Goal: Find specific page/section: Find specific page/section

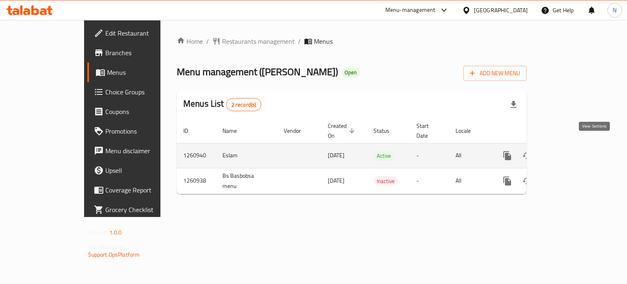
click at [572, 151] on icon "enhanced table" at bounding box center [567, 156] width 10 height 10
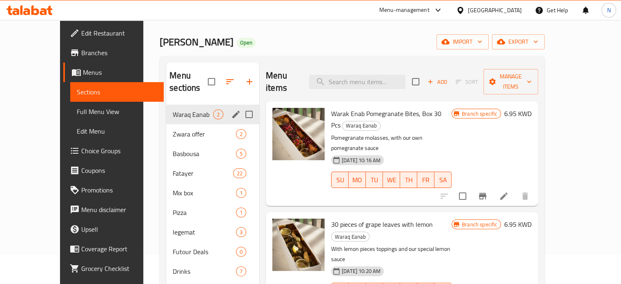
scroll to position [29, 0]
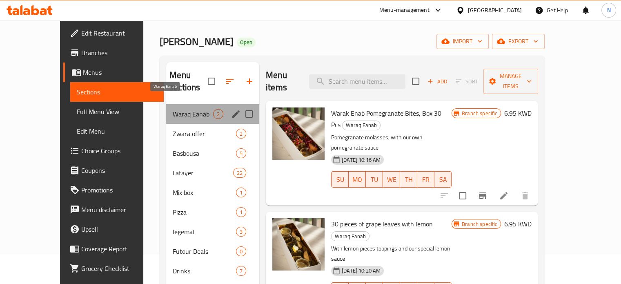
drag, startPoint x: 170, startPoint y: 103, endPoint x: 153, endPoint y: 109, distance: 18.5
click at [166, 109] on div "Waraq Eanab 2" at bounding box center [212, 114] width 93 height 20
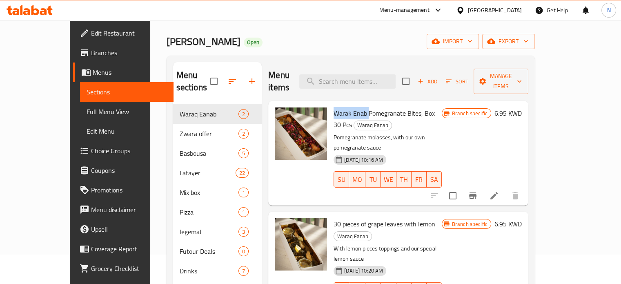
drag, startPoint x: 351, startPoint y: 101, endPoint x: 317, endPoint y: 103, distance: 34.3
click at [334, 107] on span "Warak Enab Pomegranate Bites, Box 30 Pcs" at bounding box center [384, 119] width 101 height 24
copy span "Warak Enab"
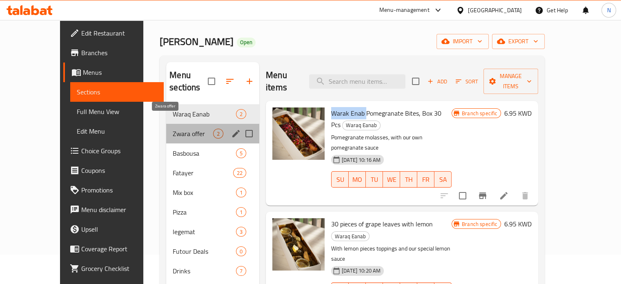
click at [173, 129] on span "Zwara offer" at bounding box center [193, 134] width 40 height 10
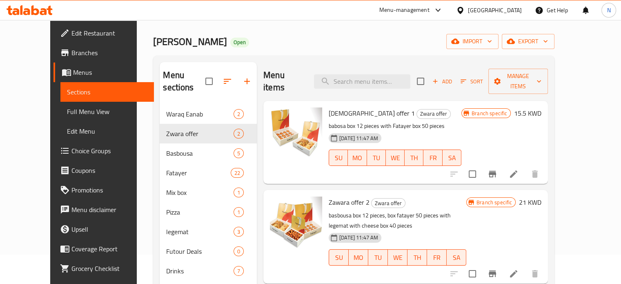
scroll to position [62, 0]
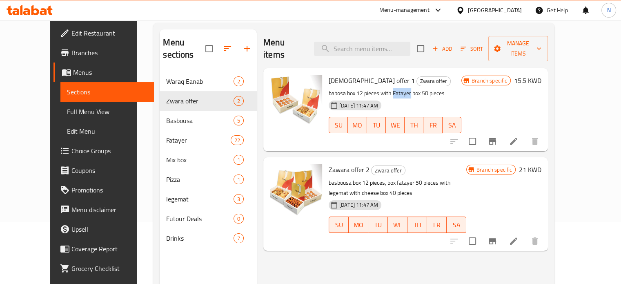
drag, startPoint x: 399, startPoint y: 83, endPoint x: 381, endPoint y: 82, distance: 18.4
click at [381, 88] on p "babosa box 12 pieces with Fatayer box 50 pieces" at bounding box center [395, 93] width 133 height 10
copy p "Fatayer"
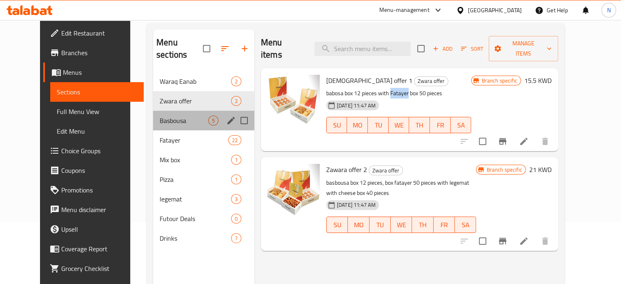
click at [159, 111] on div "Basbousa 5" at bounding box center [203, 121] width 101 height 20
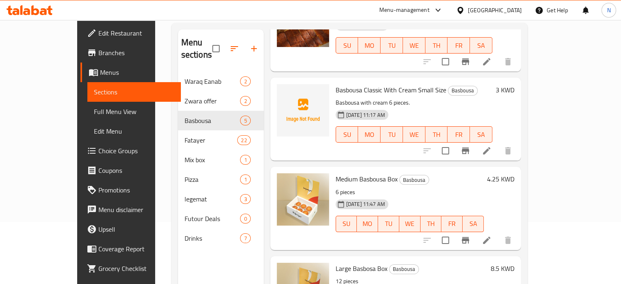
scroll to position [183, 0]
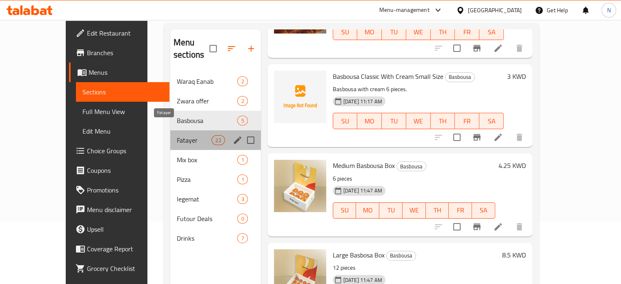
click at [177, 135] on span "Fatayer" at bounding box center [194, 140] width 35 height 10
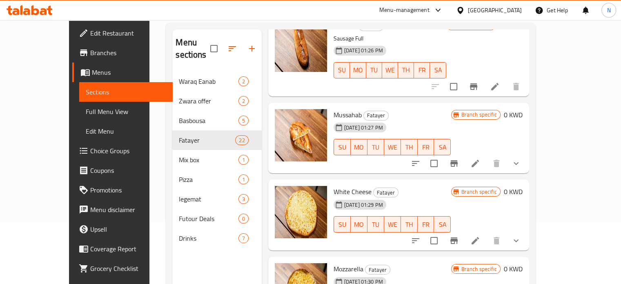
scroll to position [323, 0]
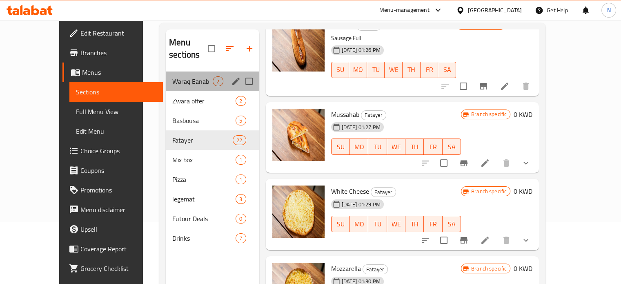
click at [170, 76] on div "Waraq Eanab 2" at bounding box center [213, 81] width 94 height 20
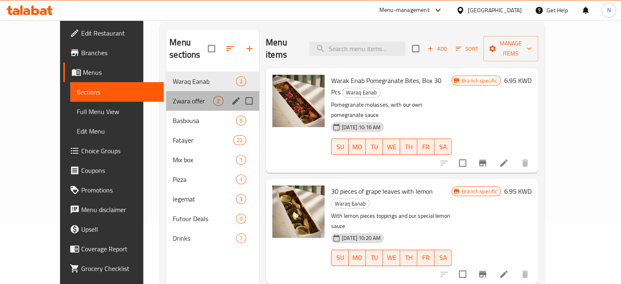
click at [166, 96] on div "Zwara offer 2" at bounding box center [212, 101] width 93 height 20
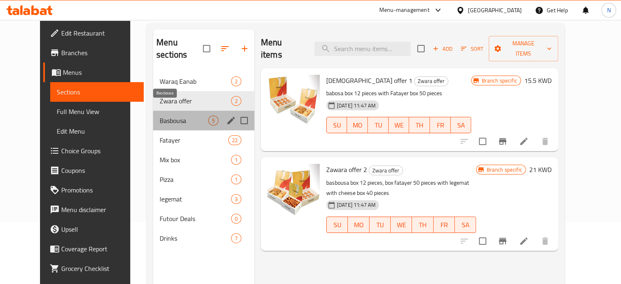
click at [160, 116] on span "Basbousa" at bounding box center [184, 121] width 49 height 10
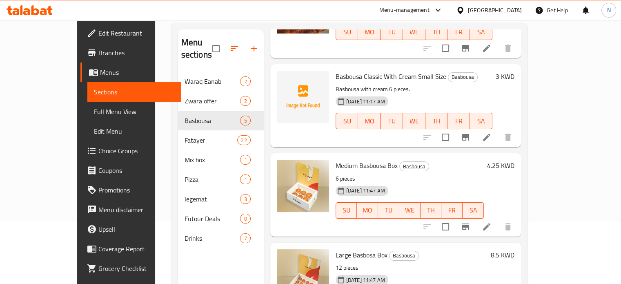
scroll to position [114, 0]
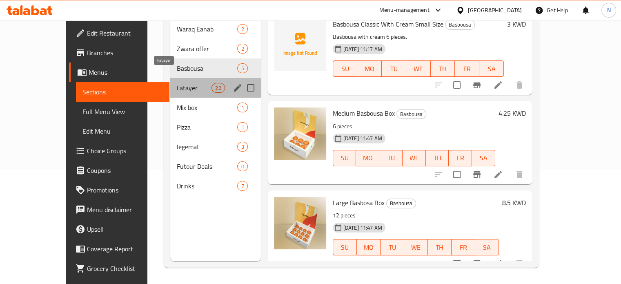
click at [177, 83] on span "Fatayer" at bounding box center [194, 88] width 35 height 10
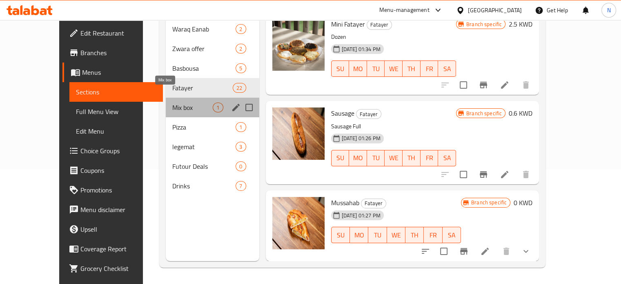
click at [172, 103] on span "Mix box" at bounding box center [192, 108] width 40 height 10
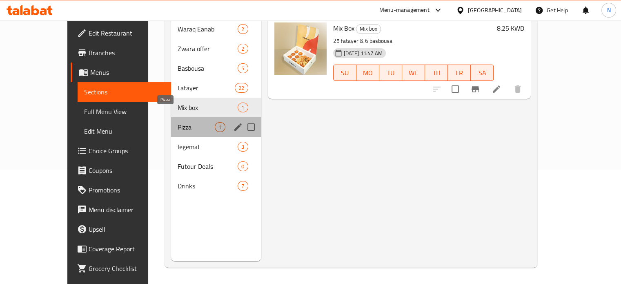
click at [178, 122] on span "Pizza" at bounding box center [196, 127] width 37 height 10
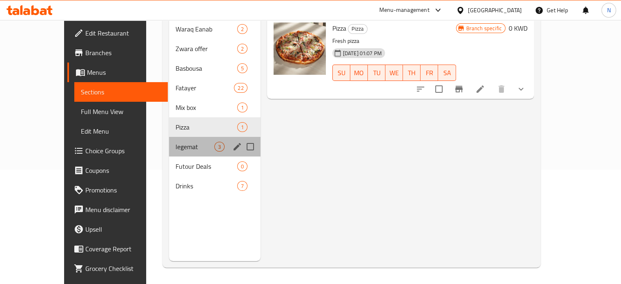
click at [169, 137] on div "legemat 3" at bounding box center [214, 147] width 91 height 20
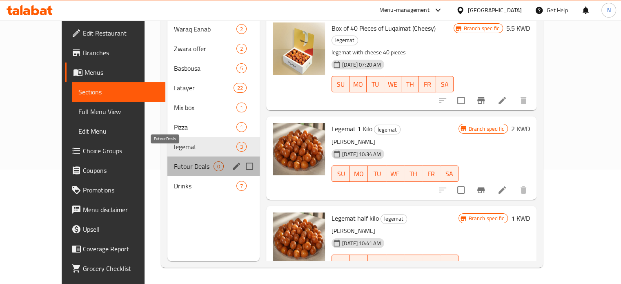
click at [174, 161] on span "Futour Deals" at bounding box center [194, 166] width 40 height 10
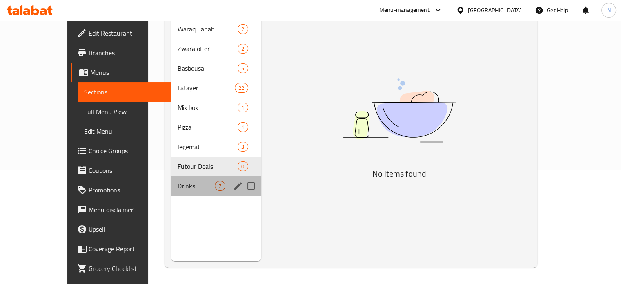
click at [171, 176] on div "Drinks 7" at bounding box center [216, 186] width 90 height 20
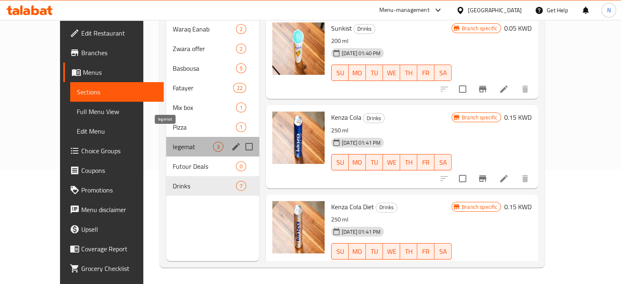
click at [173, 142] on span "legemat" at bounding box center [193, 147] width 40 height 10
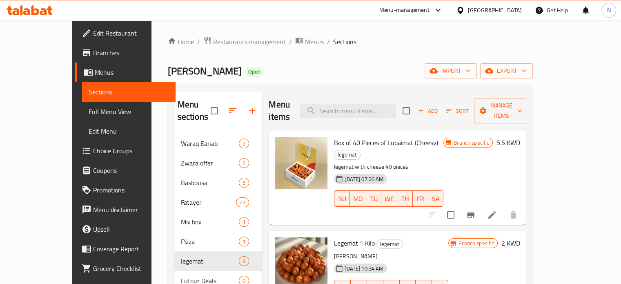
scroll to position [4, 0]
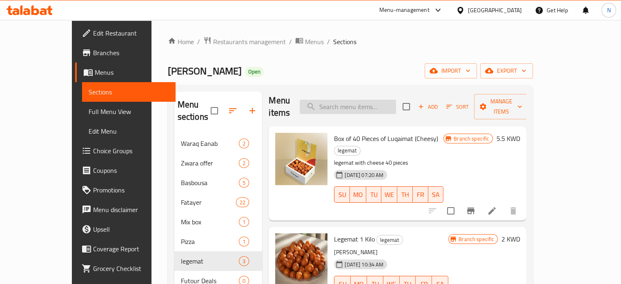
click at [356, 100] on input "search" at bounding box center [348, 107] width 96 height 14
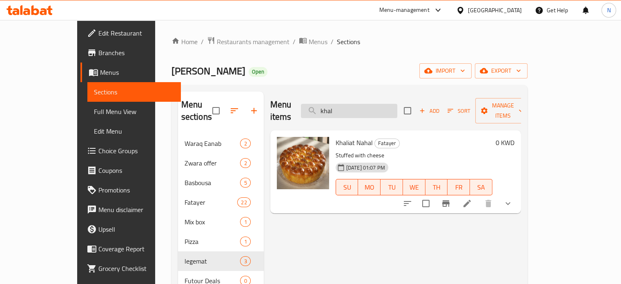
scroll to position [0, 0]
type input "khal"
drag, startPoint x: 351, startPoint y: 130, endPoint x: 335, endPoint y: 132, distance: 16.1
click at [336, 136] on span "Khaliat Nahal" at bounding box center [354, 142] width 37 height 12
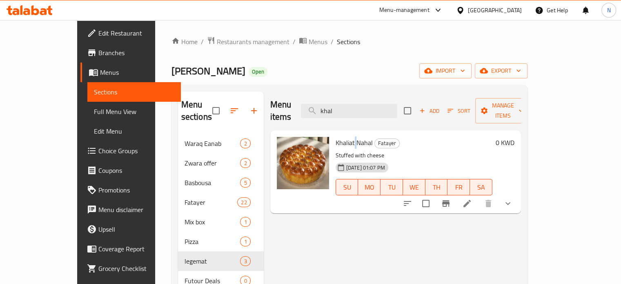
click at [336, 136] on span "Khaliat Nahal" at bounding box center [354, 142] width 37 height 12
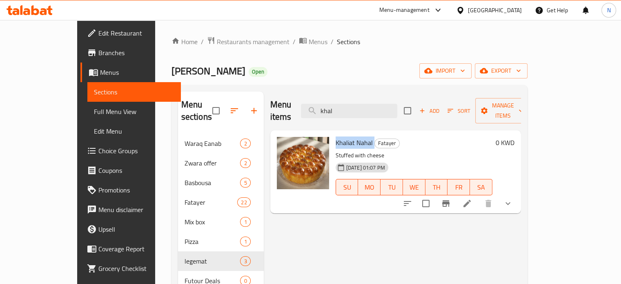
click at [336, 136] on span "Khaliat Nahal" at bounding box center [354, 142] width 37 height 12
copy h6 "Khaliat Nahal"
click at [217, 42] on span "Restaurants management" at bounding box center [253, 42] width 73 height 10
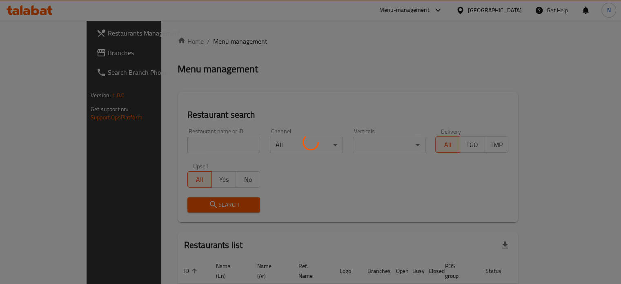
click at [180, 146] on div at bounding box center [310, 142] width 621 height 284
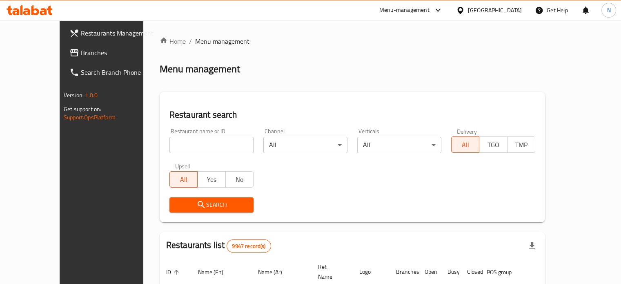
click at [180, 146] on input "search" at bounding box center [212, 145] width 84 height 16
type input "kine"
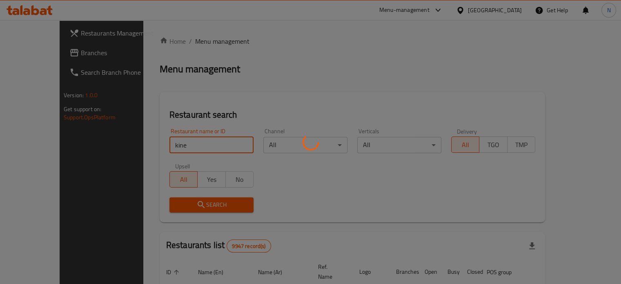
scroll to position [64, 0]
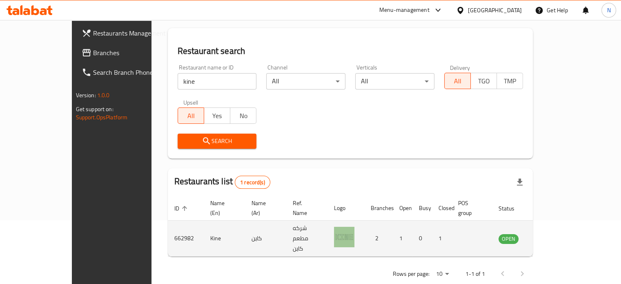
click at [168, 226] on td "662982" at bounding box center [186, 239] width 36 height 36
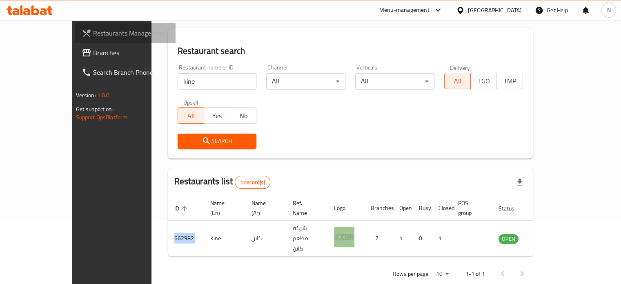
click at [93, 29] on span "Restaurants Management" at bounding box center [131, 33] width 76 height 10
